Goal: Transaction & Acquisition: Download file/media

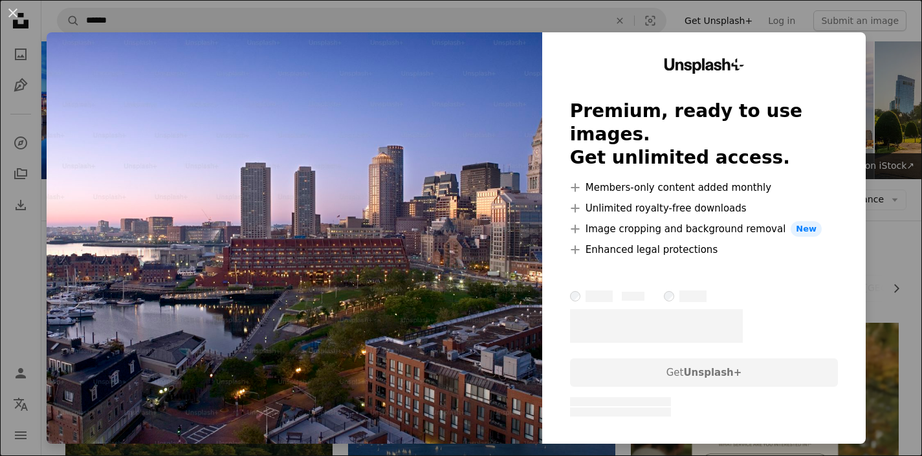
scroll to position [336, 0]
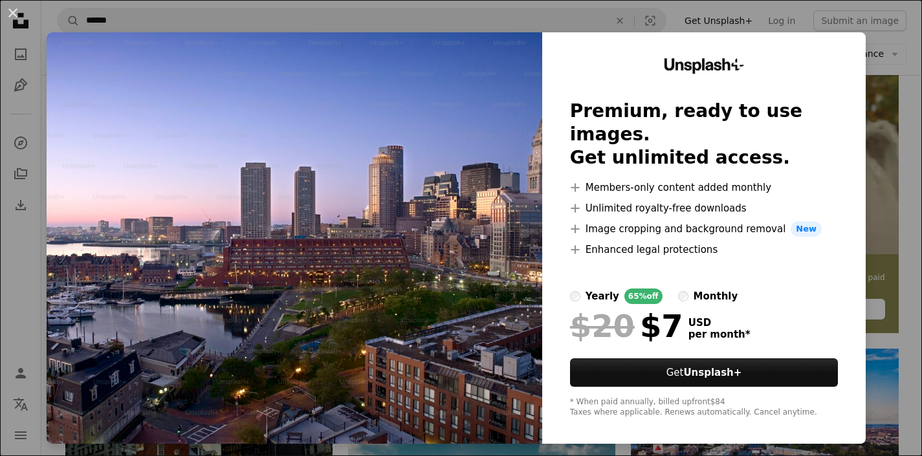
click at [766, 7] on div "An X shape Unsplash+ Premium, ready to use images. Get unlimited access. A plus…" at bounding box center [461, 228] width 922 height 456
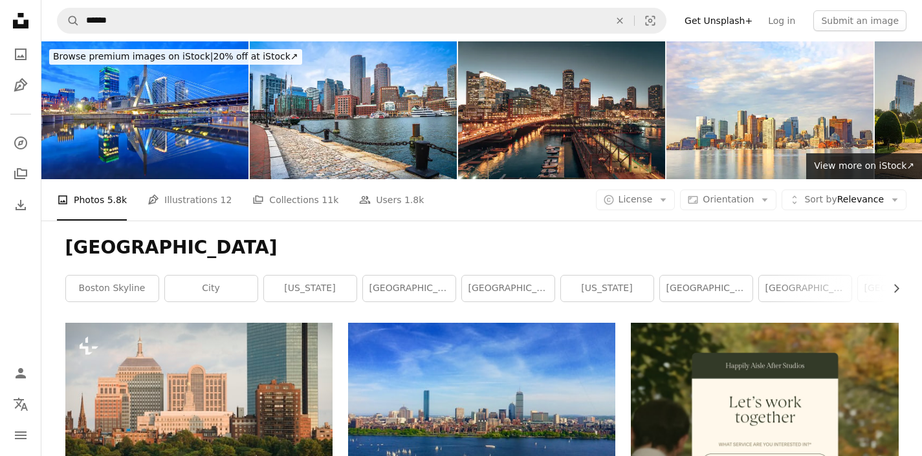
scroll to position [6, 0]
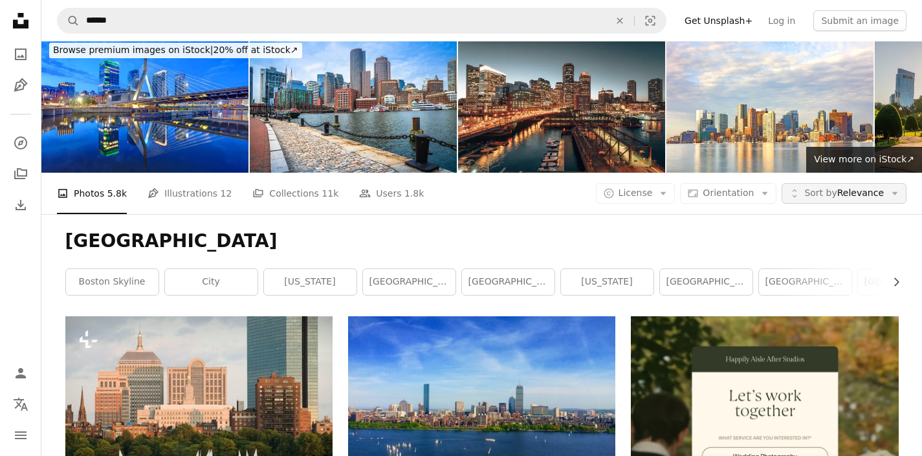
click at [823, 197] on span "Sort by" at bounding box center [820, 193] width 32 height 10
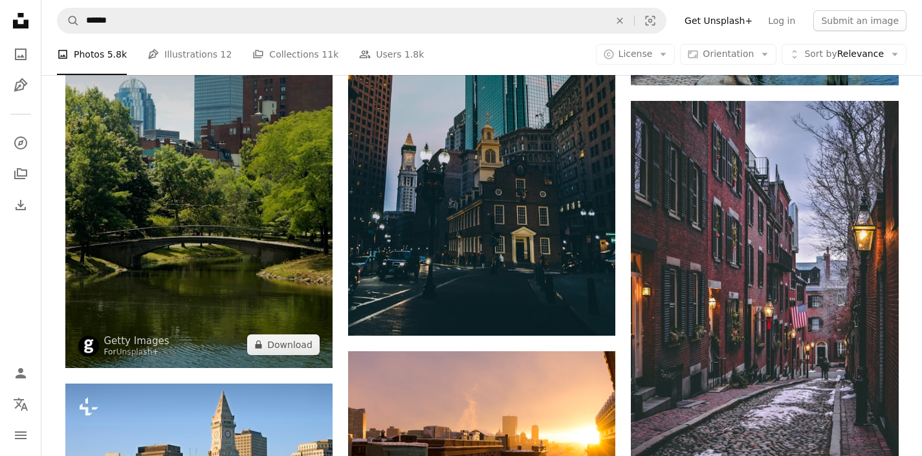
scroll to position [1132, 0]
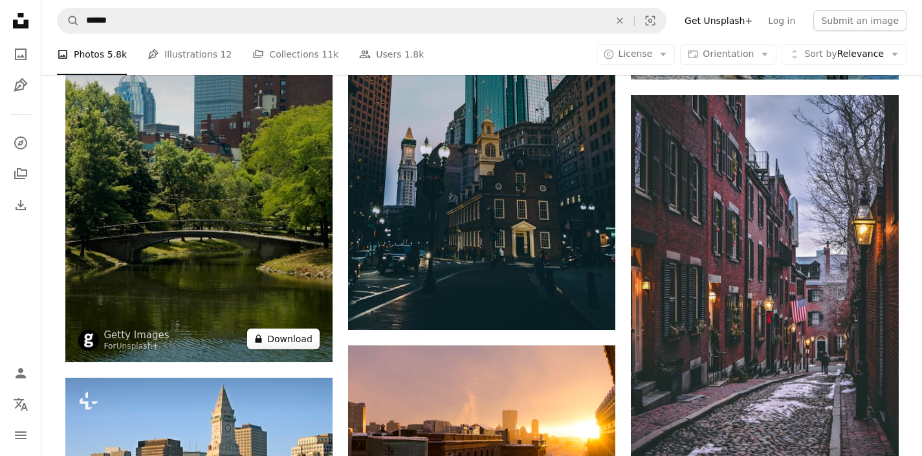
click at [281, 338] on button "A lock Download" at bounding box center [283, 339] width 72 height 21
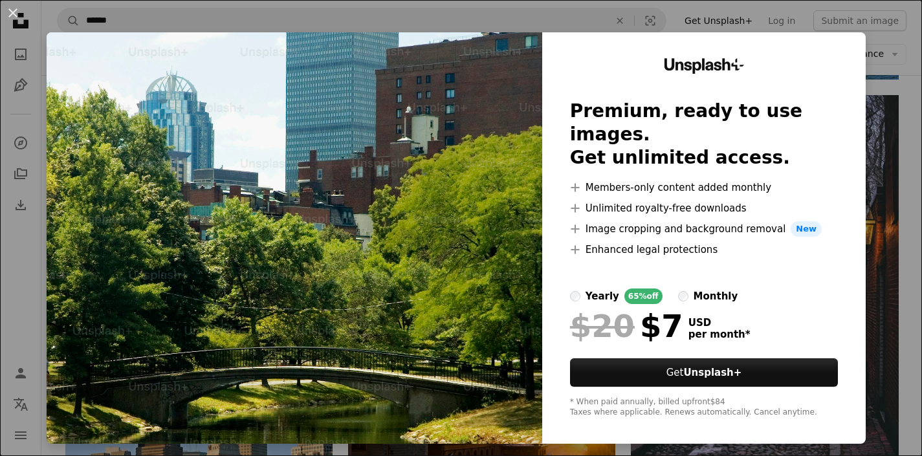
click at [901, 133] on div "An X shape Unsplash+ Premium, ready to use images. Get unlimited access. A plus…" at bounding box center [461, 228] width 922 height 456
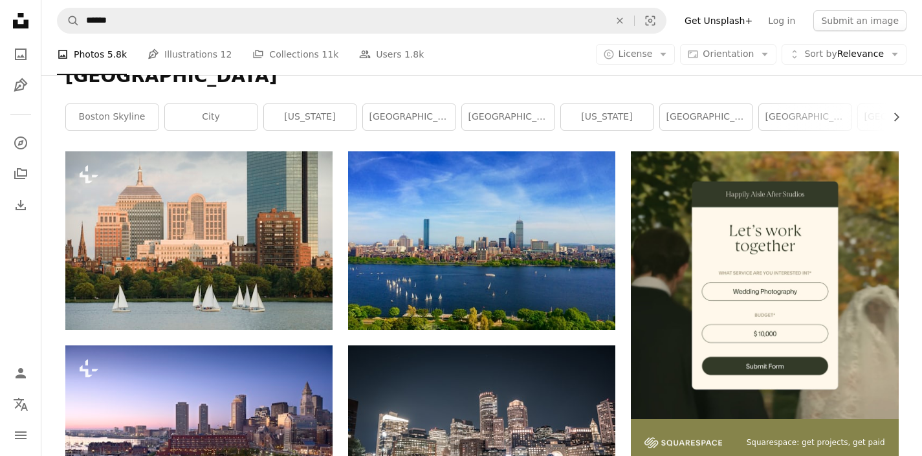
scroll to position [176, 0]
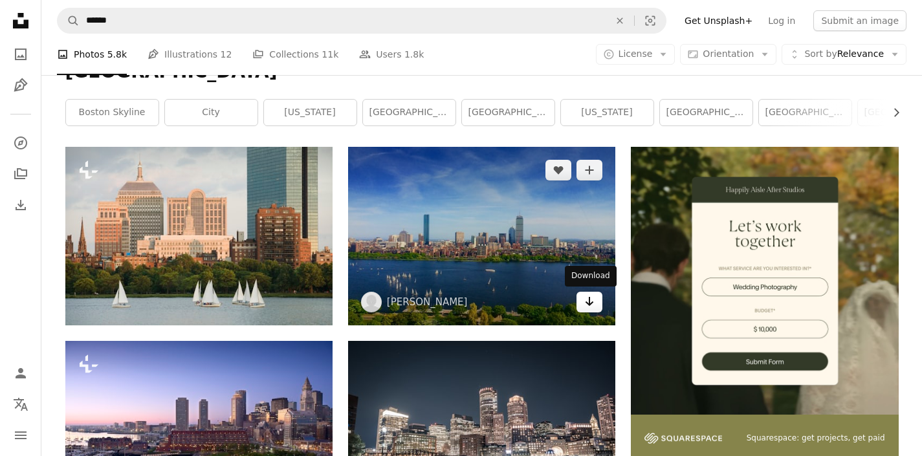
click at [587, 296] on icon "Arrow pointing down" at bounding box center [589, 302] width 10 height 16
